Goal: Information Seeking & Learning: Understand process/instructions

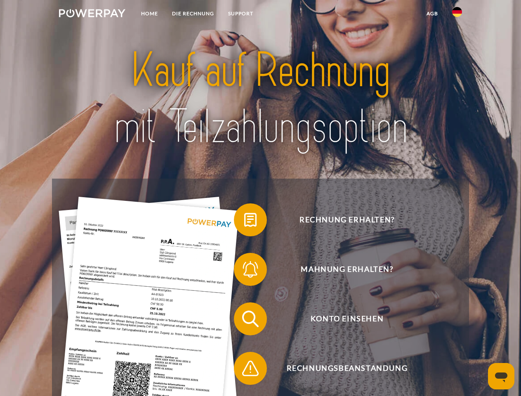
click at [92, 14] on img at bounding box center [92, 13] width 66 height 8
click at [457, 14] on img at bounding box center [457, 12] width 10 height 10
click at [432, 14] on link "agb" at bounding box center [432, 13] width 26 height 15
click at [244, 221] on span at bounding box center [237, 219] width 41 height 41
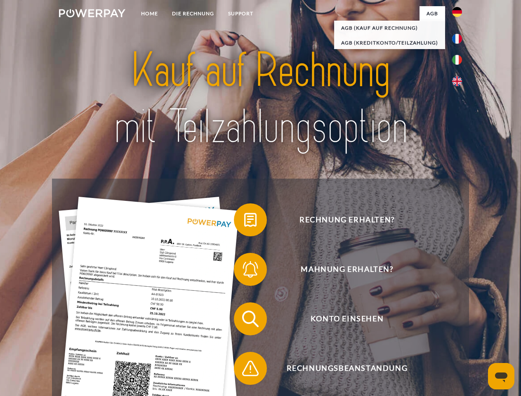
click at [244, 271] on div "Rechnung erhalten? Mahnung erhalten? Konto einsehen" at bounding box center [260, 344] width 416 height 330
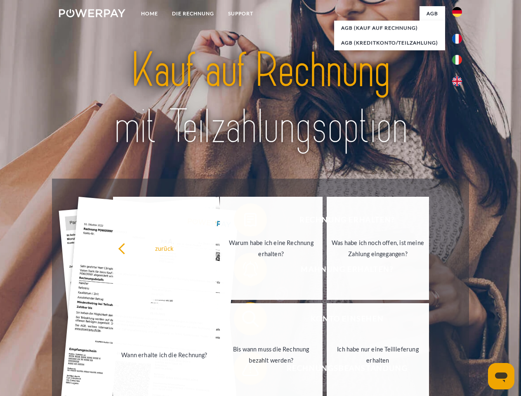
click at [244, 320] on link "Bis wann muss die Rechnung bezahlt werden?" at bounding box center [271, 354] width 103 height 103
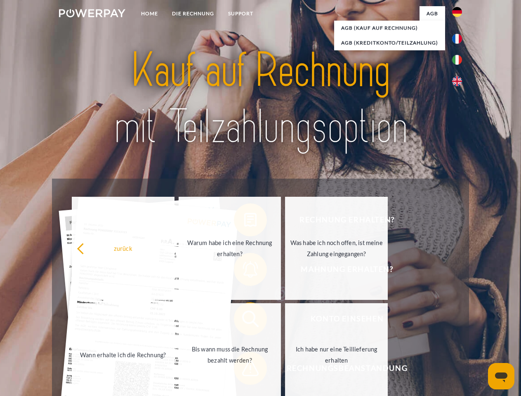
click at [244, 370] on span at bounding box center [237, 368] width 41 height 41
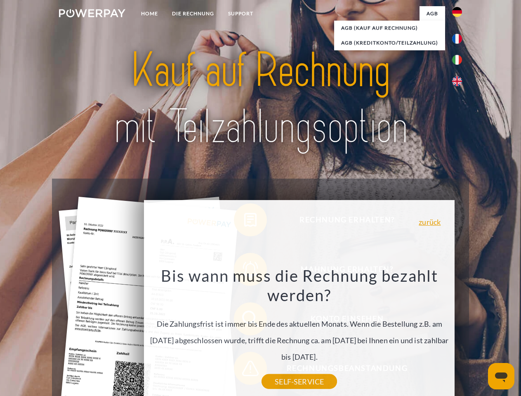
click at [501, 376] on icon "Messaging-Fenster öffnen" at bounding box center [501, 377] width 12 height 10
